Goal: Transaction & Acquisition: Purchase product/service

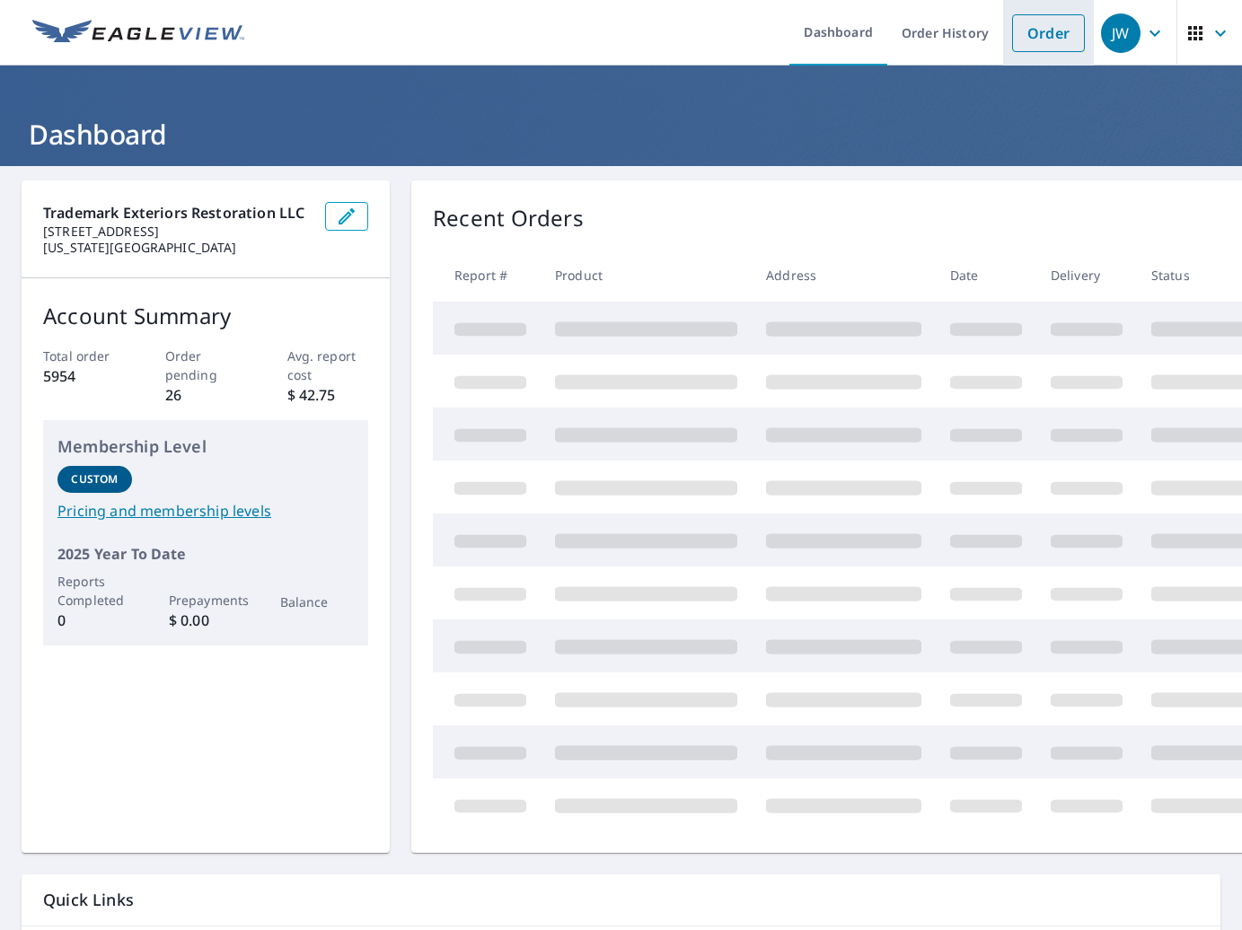
click at [1046, 37] on link "Order" at bounding box center [1048, 33] width 73 height 38
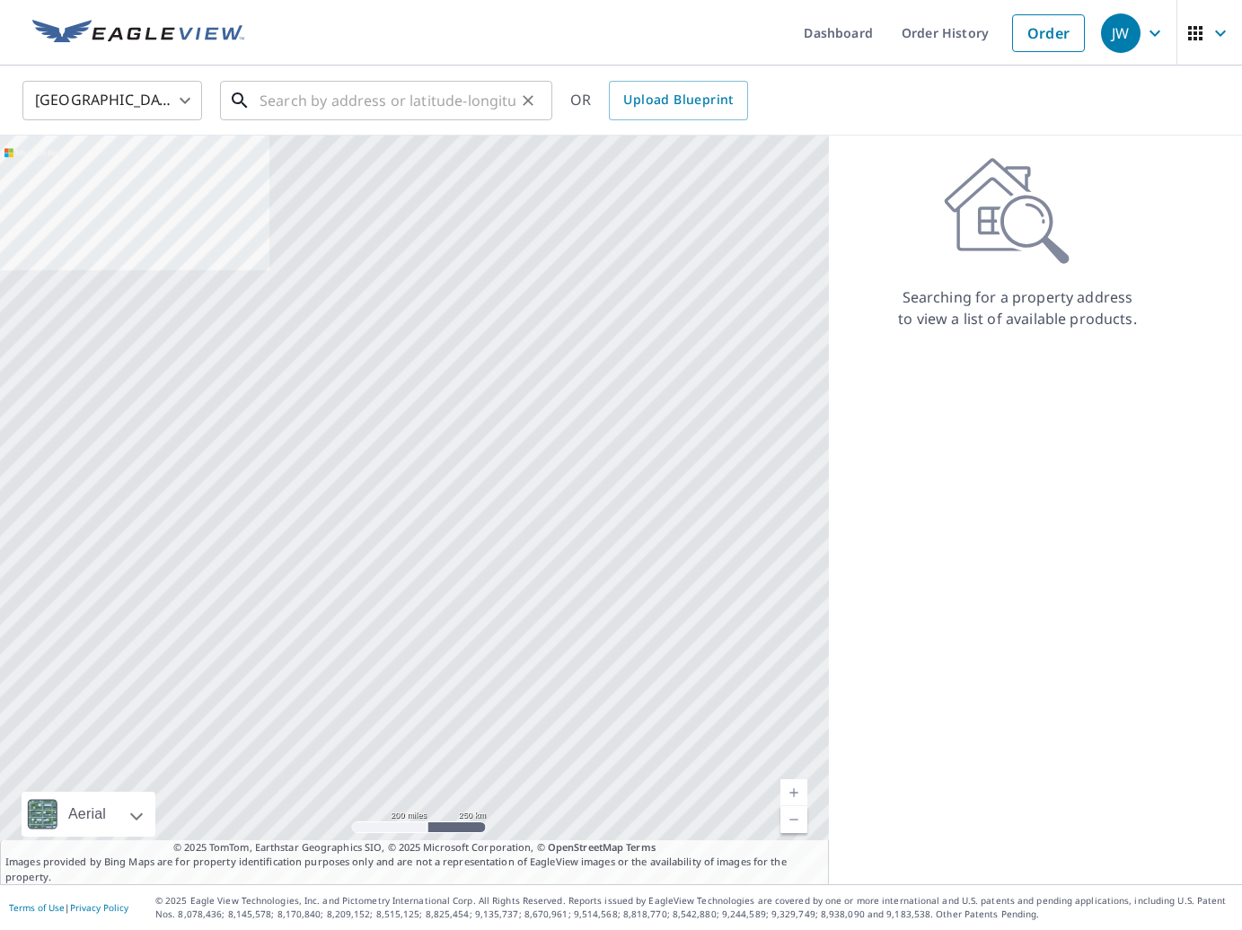
click at [450, 110] on input "text" at bounding box center [388, 100] width 256 height 50
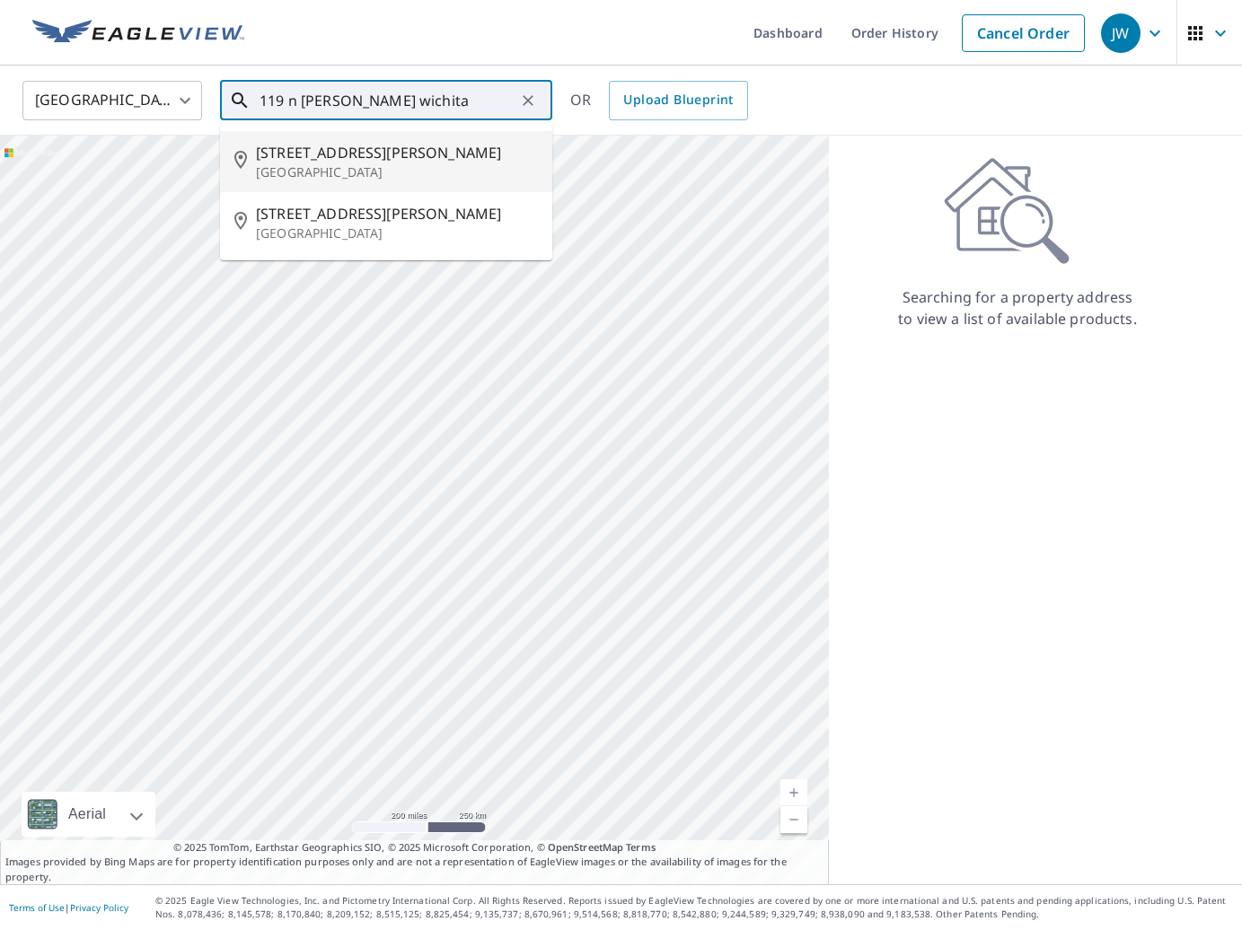
click at [411, 172] on p "[GEOGRAPHIC_DATA]" at bounding box center [397, 172] width 282 height 18
type input "[STREET_ADDRESS][PERSON_NAME]"
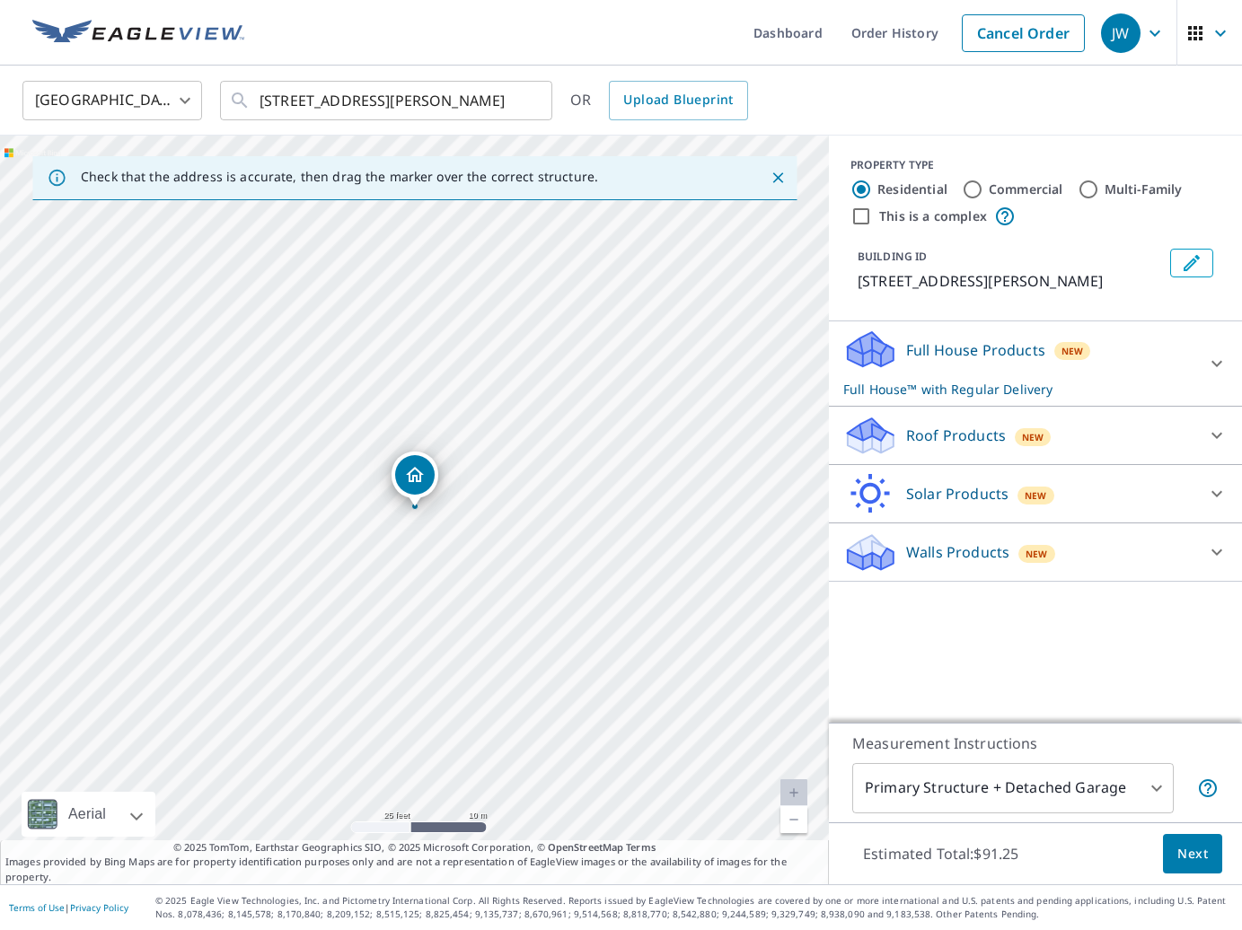
click at [965, 444] on p "Roof Products" at bounding box center [956, 436] width 100 height 22
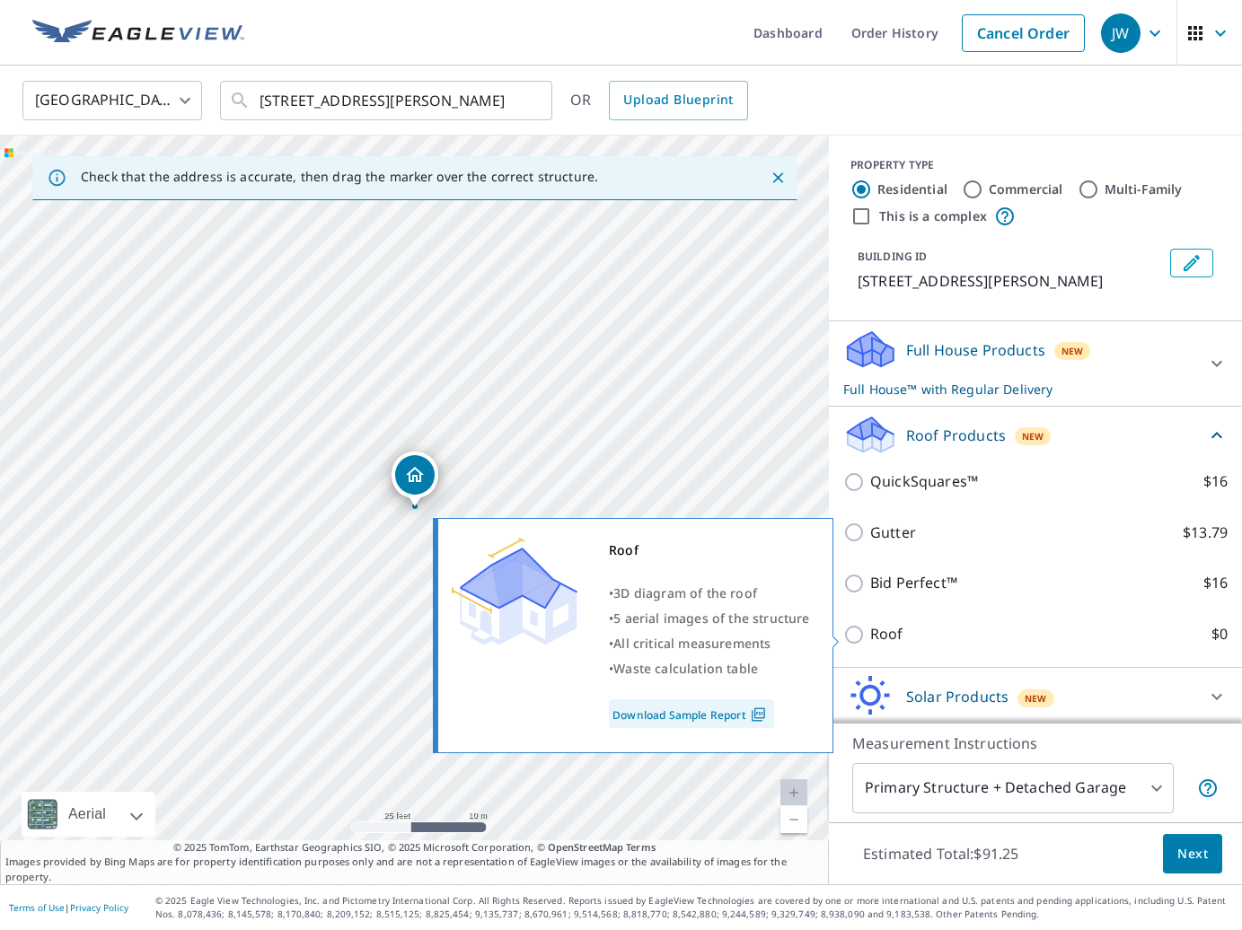
click at [909, 633] on label "Roof $0" at bounding box center [1048, 634] width 357 height 22
click at [870, 633] on input "Roof $0" at bounding box center [856, 635] width 27 height 22
checkbox input "true"
type input "3"
checkbox input "false"
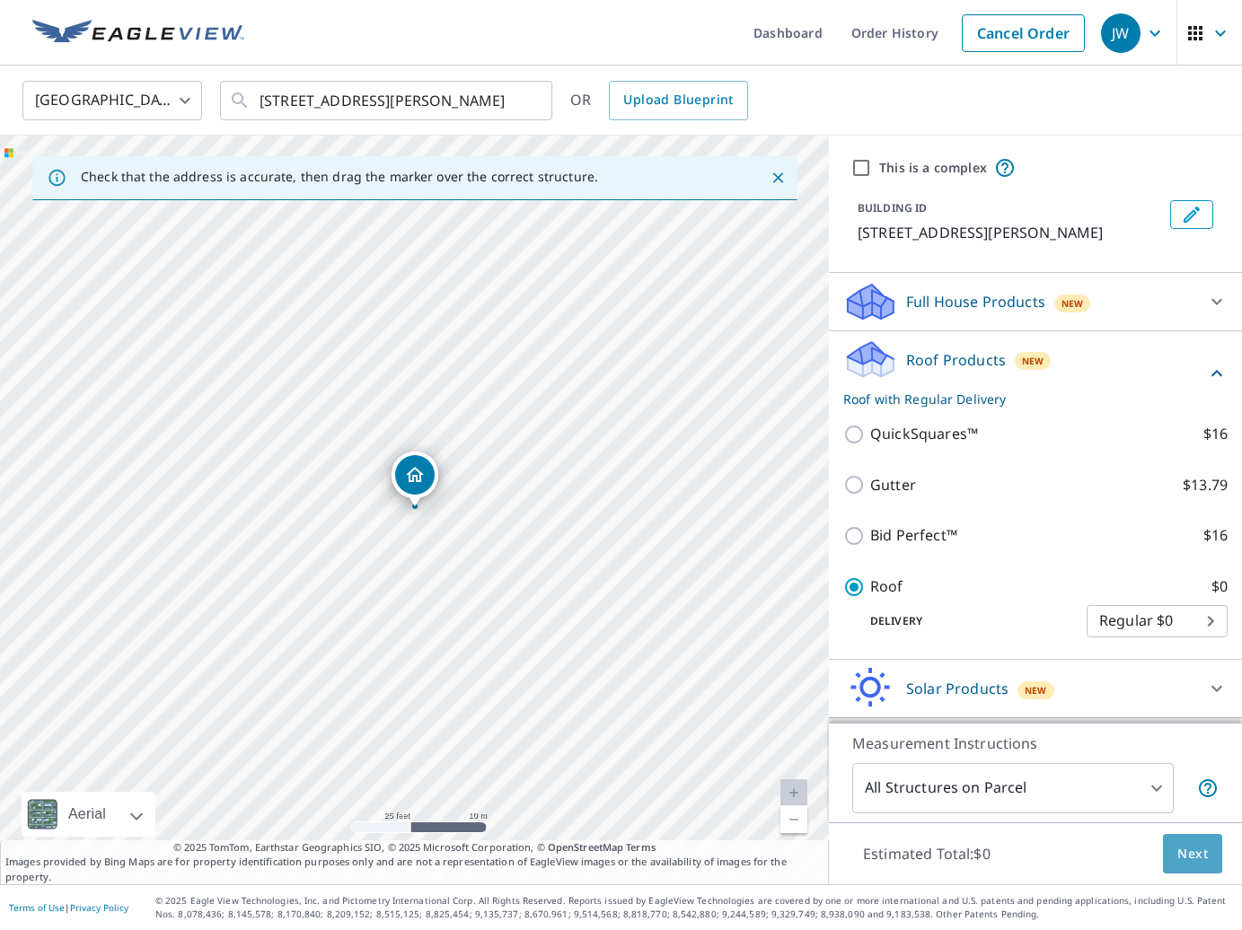
click at [1191, 858] on span "Next" at bounding box center [1192, 854] width 31 height 22
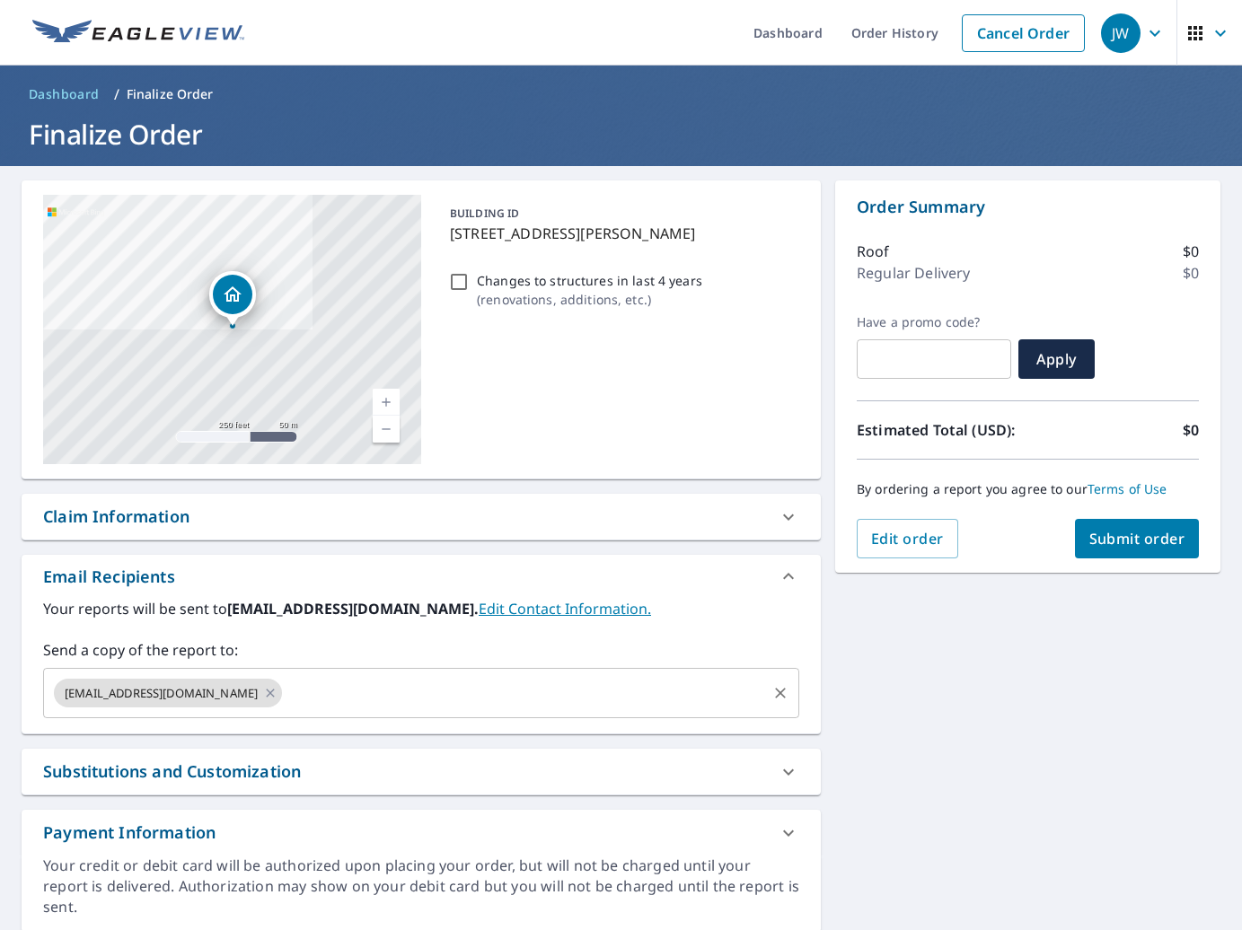
click at [367, 700] on input "text" at bounding box center [525, 693] width 480 height 34
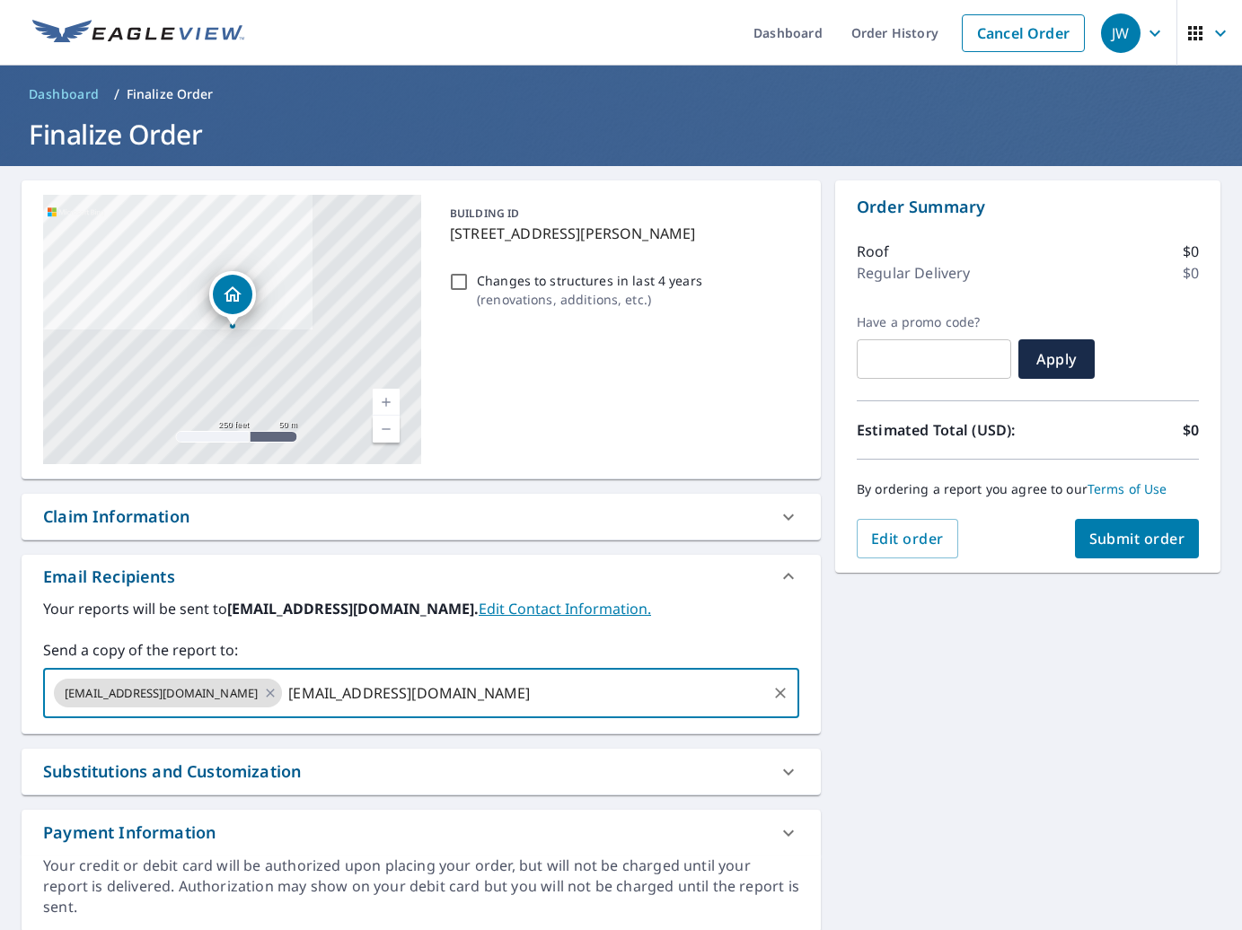
type input "[EMAIL_ADDRESS][DOMAIN_NAME]"
type input "[PERSON_NAME][EMAIL_ADDRESS][PERSON_NAME][DOMAIN_NAME]"
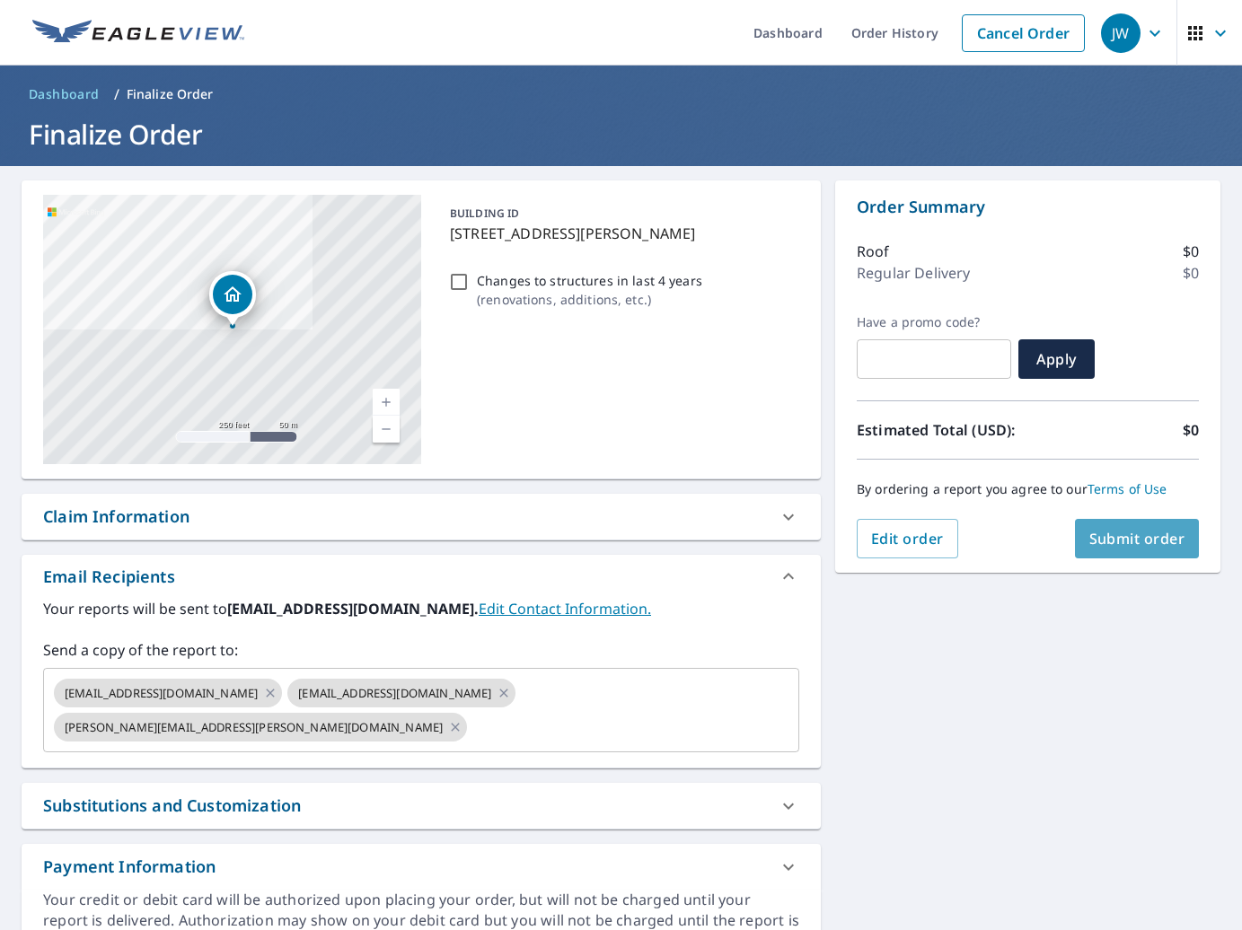
click at [1184, 546] on span "Submit order" at bounding box center [1137, 539] width 96 height 20
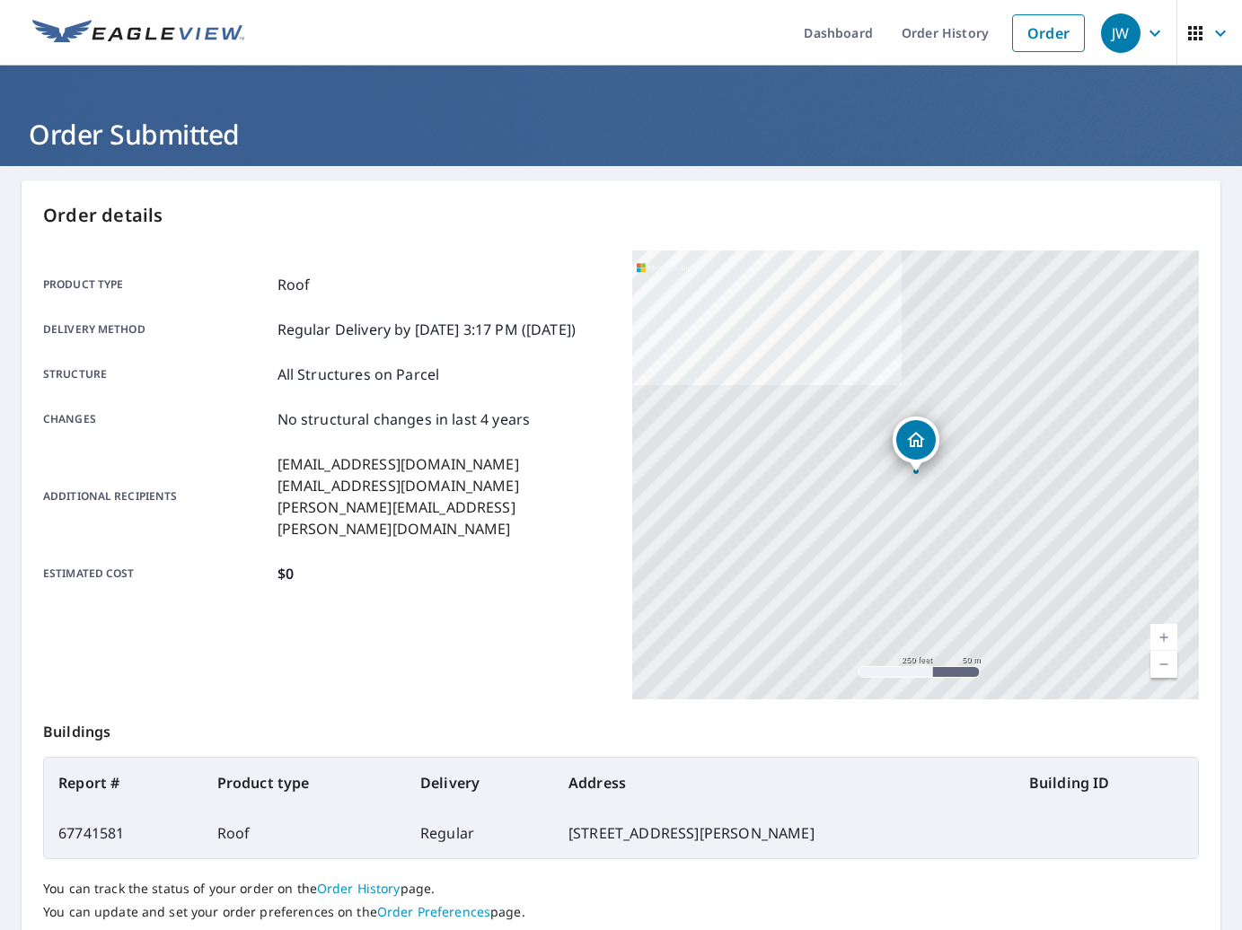
click at [480, 255] on div "Product type Roof Delivery method Regular Delivery by [DATE] 3:17 PM ([DATE]) S…" at bounding box center [327, 429] width 568 height 357
click at [664, 27] on ul "Dashboard Order History Order" at bounding box center [674, 33] width 839 height 66
click at [682, 10] on ul "Dashboard Order History Order" at bounding box center [674, 33] width 839 height 66
